Goal: Task Accomplishment & Management: Use online tool/utility

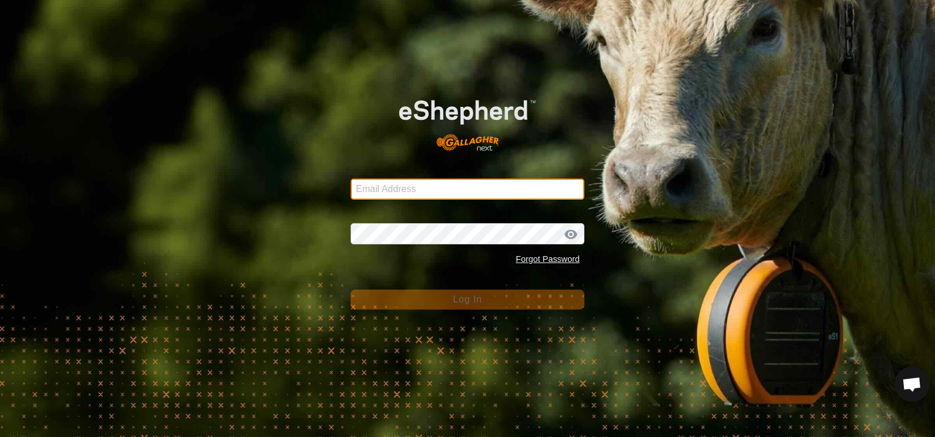
type input "[EMAIL_ADDRESS][DOMAIN_NAME]"
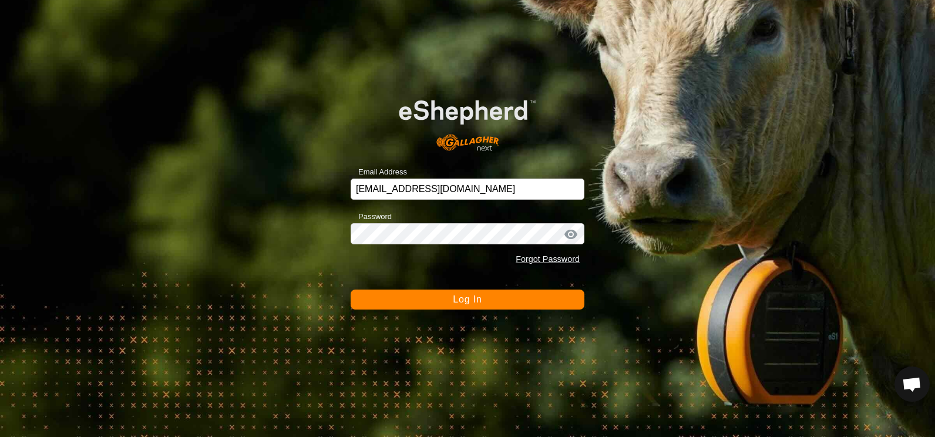
click at [459, 299] on span "Log In" at bounding box center [467, 299] width 29 height 10
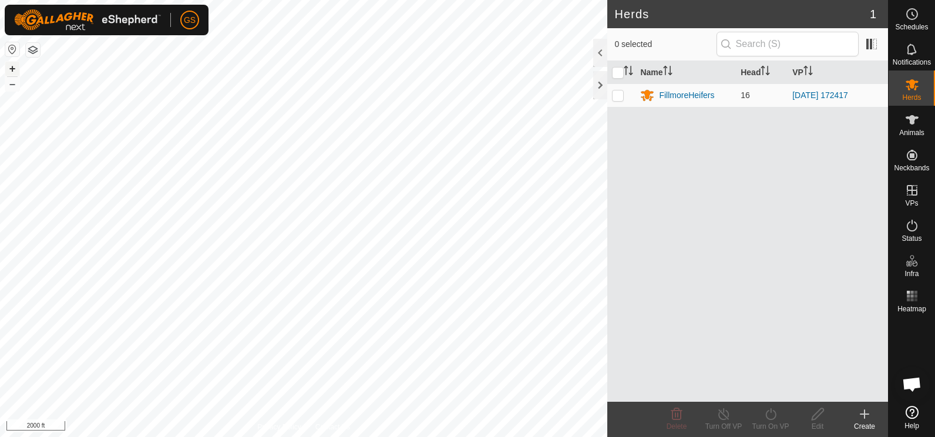
click at [14, 69] on button "+" at bounding box center [12, 69] width 14 height 14
click at [11, 69] on button "+" at bounding box center [12, 69] width 14 height 14
click at [13, 68] on button "+" at bounding box center [12, 69] width 14 height 14
click at [11, 83] on button "–" at bounding box center [12, 84] width 14 height 14
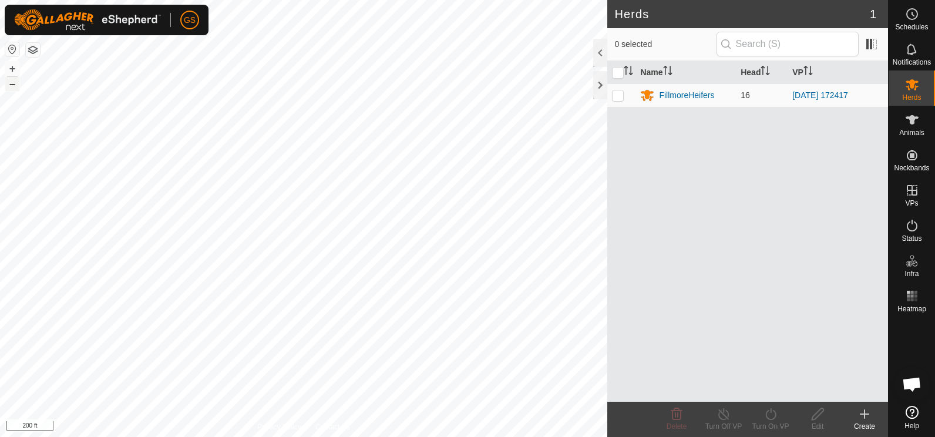
click at [12, 82] on button "–" at bounding box center [12, 84] width 14 height 14
click at [11, 85] on button "–" at bounding box center [12, 84] width 14 height 14
click at [11, 84] on button "–" at bounding box center [12, 84] width 14 height 14
